Goal: Task Accomplishment & Management: Use online tool/utility

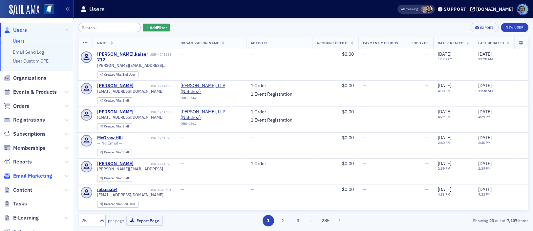
click at [32, 174] on span "Email Marketing" at bounding box center [32, 176] width 39 height 7
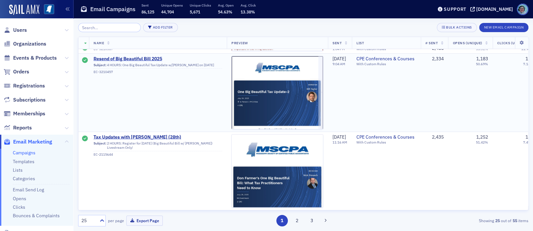
scroll to position [1753, 0]
click at [296, 221] on button "2" at bounding box center [296, 220] width 11 height 11
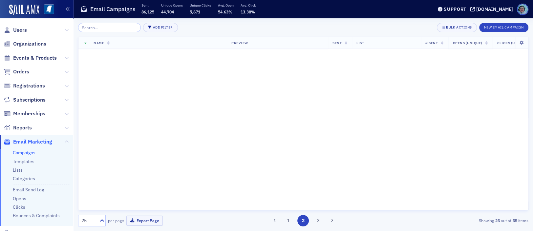
scroll to position [0, 0]
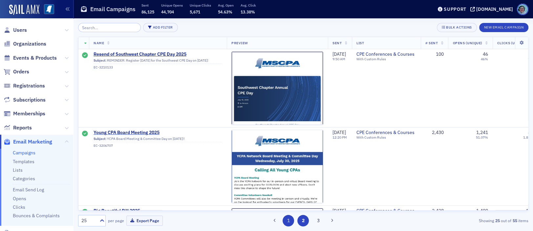
click at [289, 225] on button "1" at bounding box center [288, 220] width 11 height 11
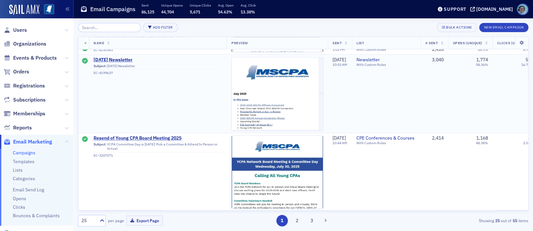
scroll to position [492, 0]
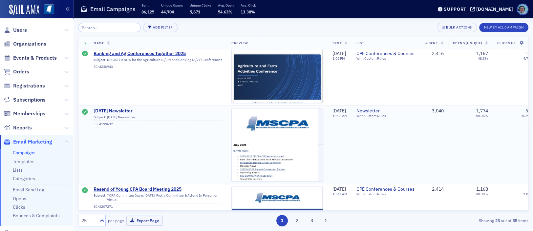
click at [128, 109] on span "[DATE] Newsletter" at bounding box center [158, 111] width 129 height 6
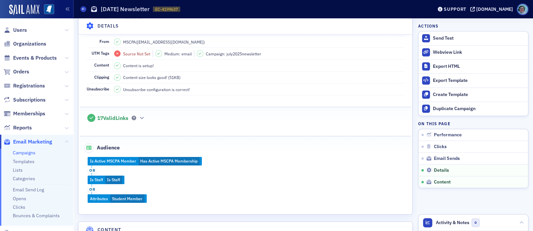
scroll to position [689, 0]
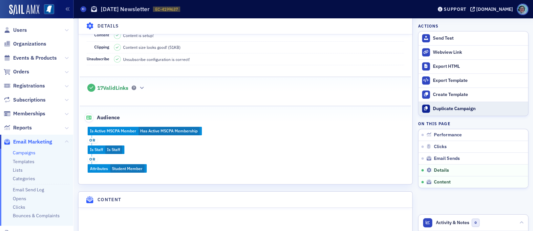
click at [459, 108] on div "Duplicate Campaign" at bounding box center [479, 109] width 92 height 6
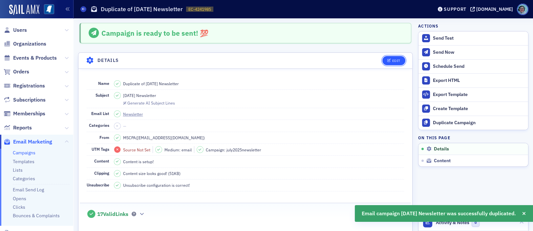
click at [392, 59] on div "Edit" at bounding box center [396, 61] width 8 height 4
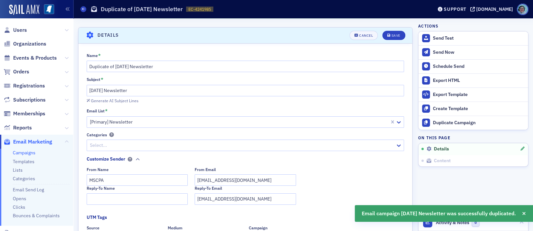
scroll to position [31, 0]
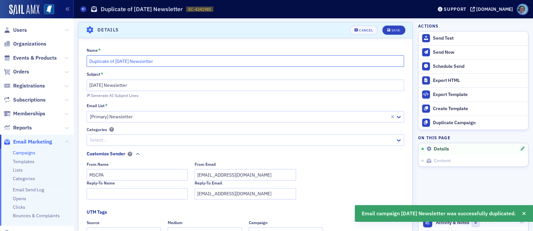
drag, startPoint x: 168, startPoint y: 65, endPoint x: 75, endPoint y: 58, distance: 92.8
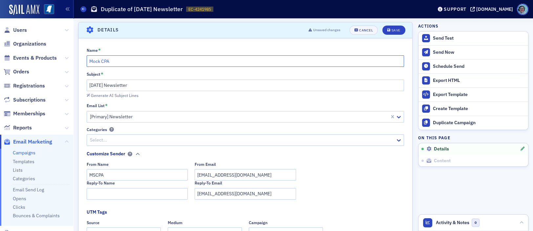
type input "Mock CPA"
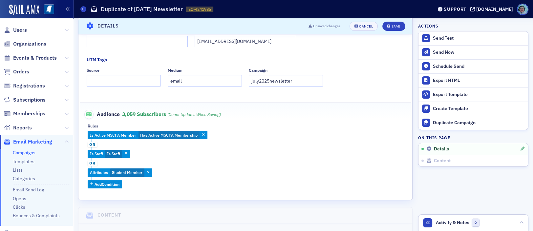
scroll to position [195, 0]
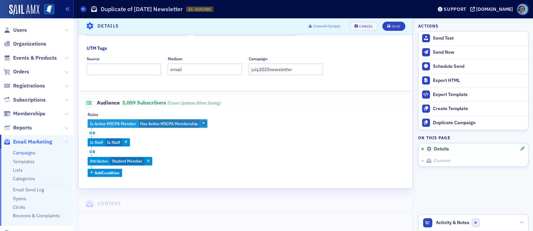
type input "Register for the FREE Mock CPA!"
click at [205, 124] on span "button" at bounding box center [204, 124] width 6 height 6
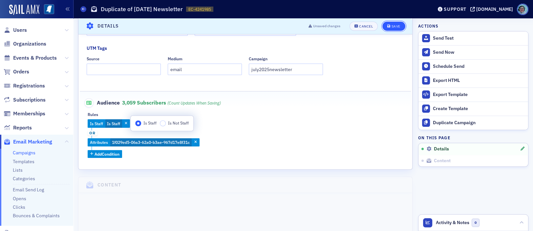
click at [394, 27] on div "Save" at bounding box center [395, 27] width 9 height 4
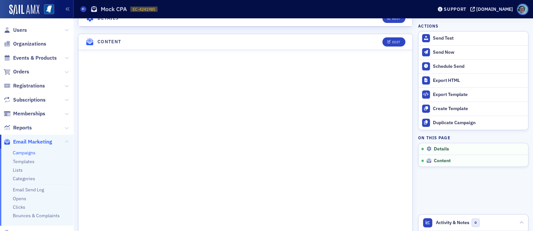
scroll to position [230, 0]
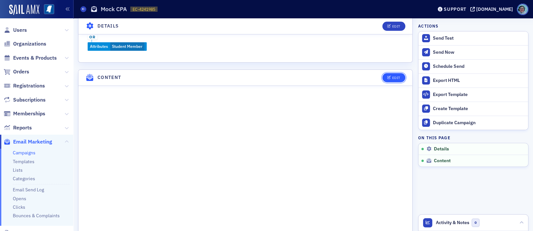
click at [392, 77] on div "Edit" at bounding box center [396, 78] width 8 height 4
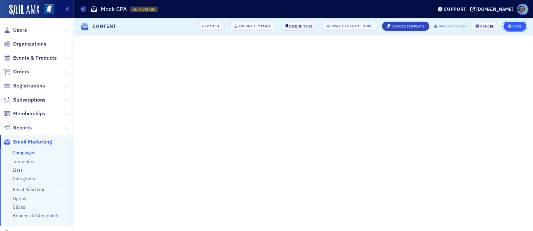
click at [513, 22] on button "Save" at bounding box center [515, 26] width 23 height 9
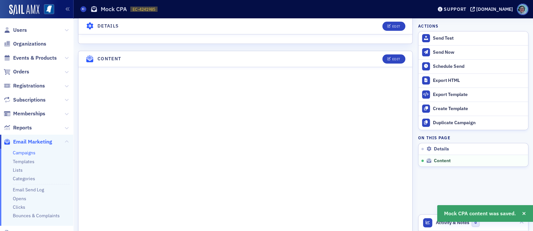
scroll to position [276, 0]
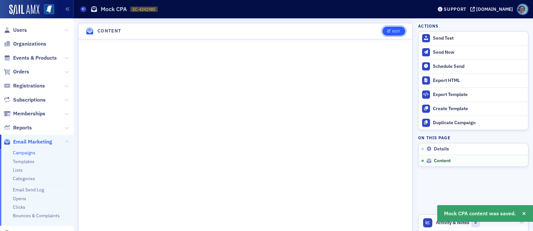
click at [387, 30] on icon "button" at bounding box center [389, 32] width 4 height 4
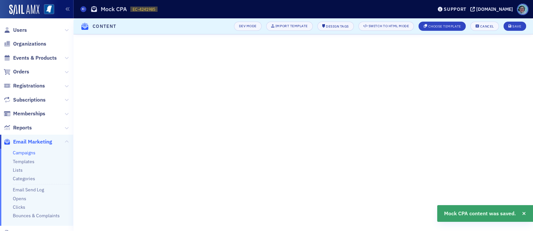
scroll to position [72, 0]
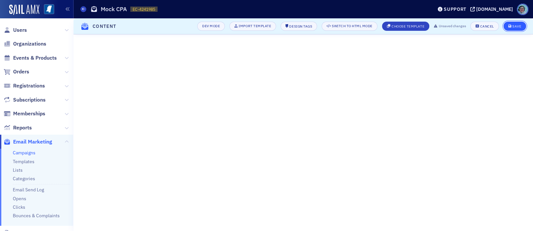
click at [516, 23] on button "Save" at bounding box center [515, 26] width 23 height 9
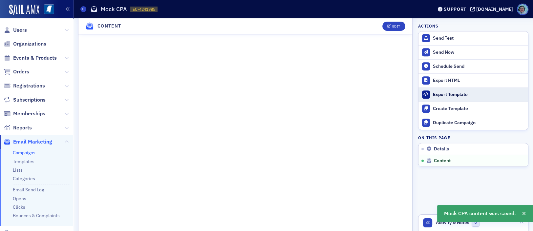
scroll to position [342, 0]
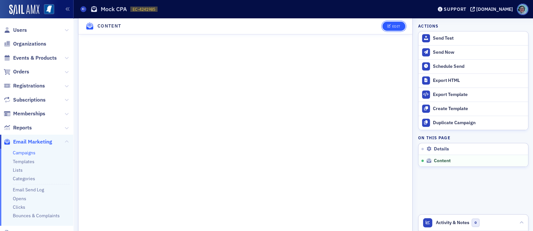
click at [385, 23] on button "Edit" at bounding box center [393, 26] width 23 height 9
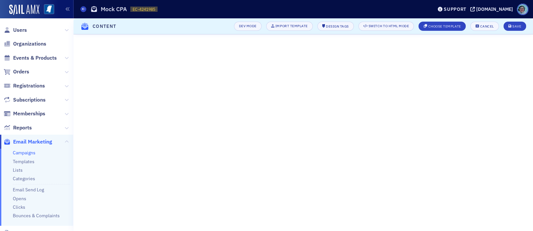
scroll to position [72, 0]
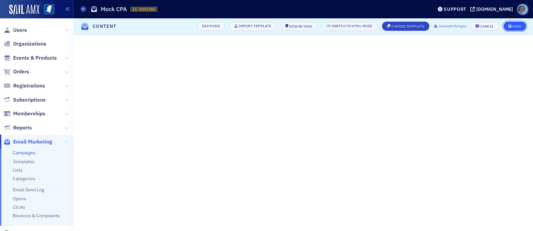
click at [521, 25] on button "Save" at bounding box center [515, 26] width 23 height 9
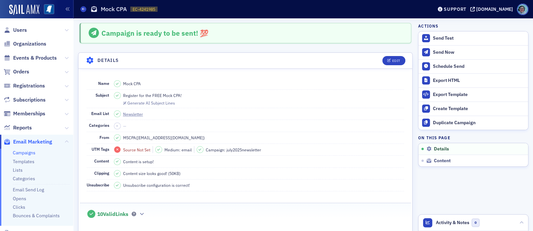
scroll to position [0, 0]
click at [159, 105] on div "Generate AI Subject Lines" at bounding box center [151, 103] width 48 height 4
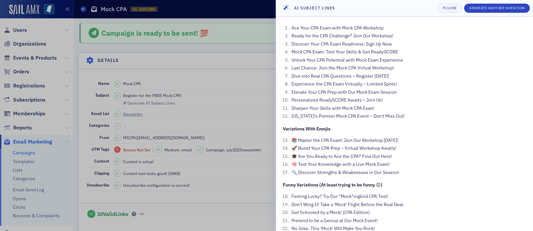
scroll to position [17, 0]
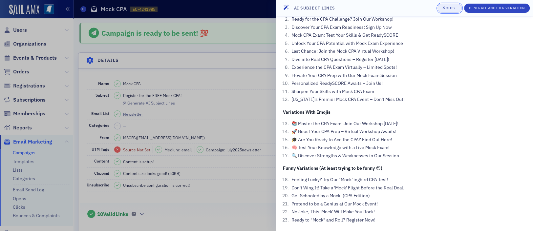
click at [442, 8] on icon "button" at bounding box center [443, 8] width 3 height 4
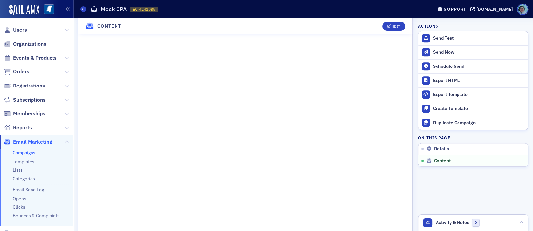
scroll to position [263, 0]
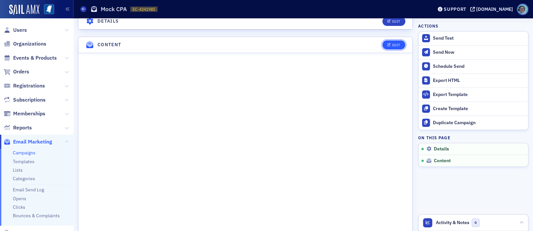
click at [394, 44] on div "Edit" at bounding box center [396, 45] width 8 height 4
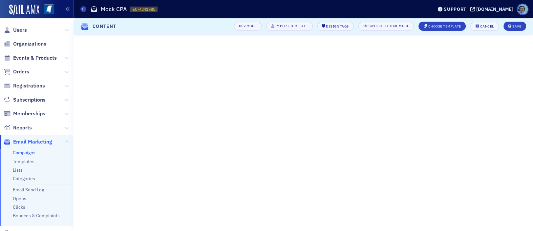
scroll to position [72, 0]
click at [512, 27] on div "Save" at bounding box center [516, 27] width 9 height 4
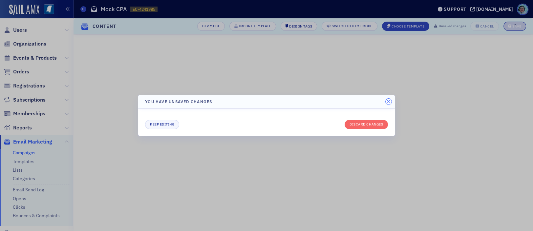
click at [388, 99] on button "button" at bounding box center [389, 102] width 6 height 6
